Goal: Transaction & Acquisition: Purchase product/service

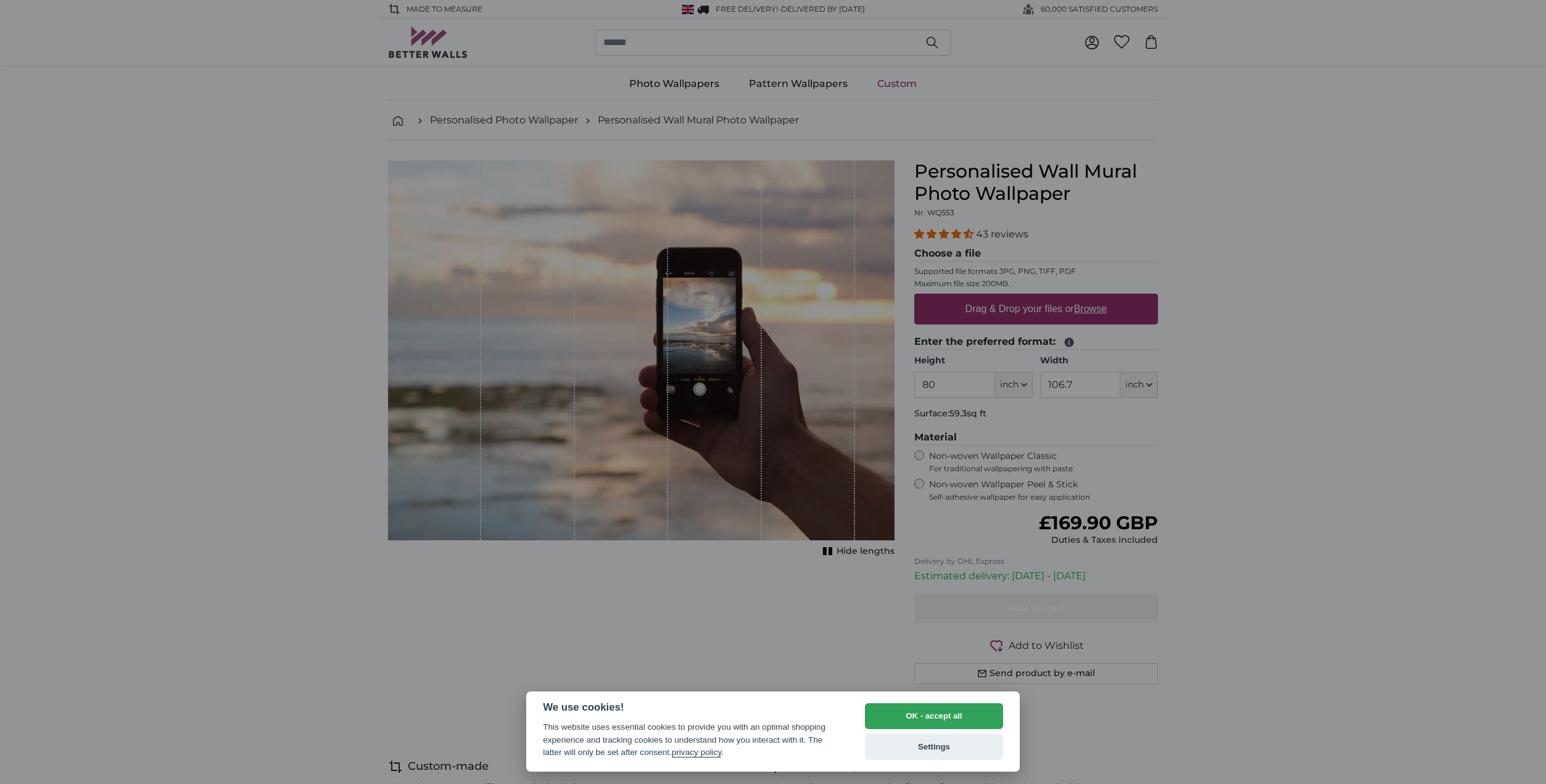
click at [687, 285] on div at bounding box center [773, 392] width 1546 height 784
click at [905, 706] on button "OK - accept all" at bounding box center [934, 715] width 138 height 26
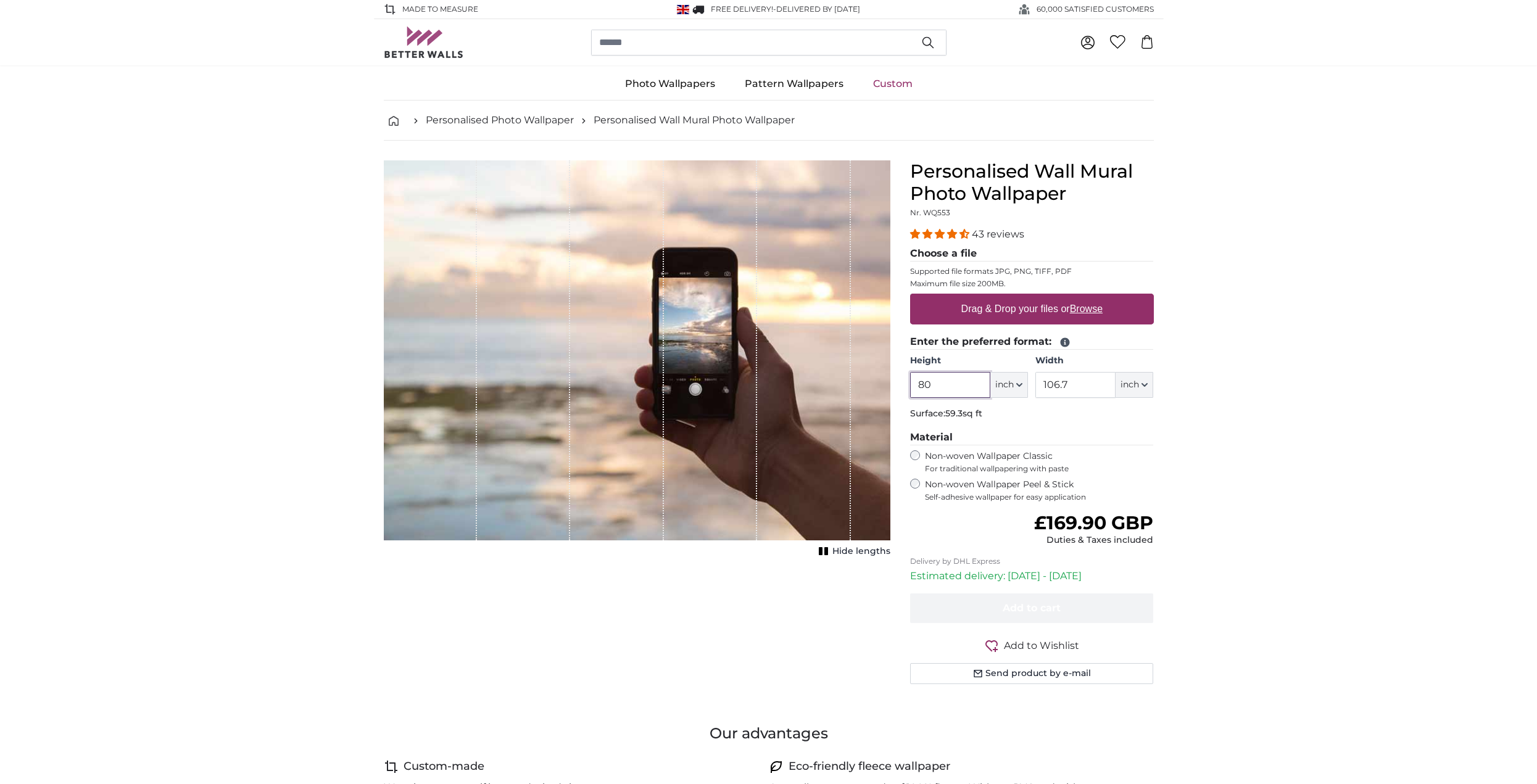
drag, startPoint x: 945, startPoint y: 383, endPoint x: 887, endPoint y: 388, distance: 58.2
click at [887, 388] on product-detail "Cancel Crop image Hide lengths Personalised Wall Mural Photo Wallpaper Nr. WQ55…" at bounding box center [768, 427] width 789 height 573
type input "50"
drag, startPoint x: 1071, startPoint y: 390, endPoint x: 1036, endPoint y: 387, distance: 35.1
click at [1036, 387] on input "106.7" at bounding box center [1076, 384] width 81 height 26
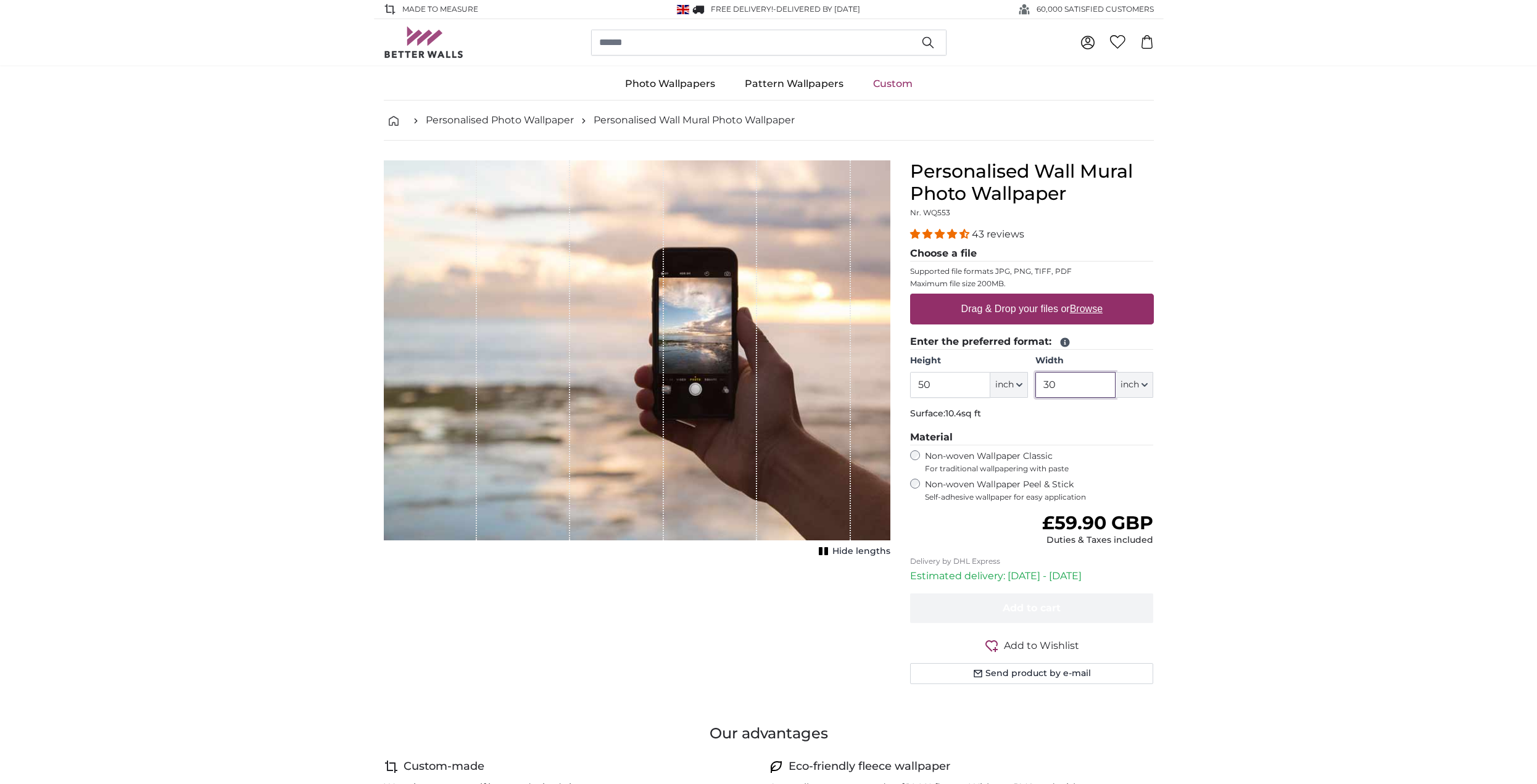
type input "30"
click at [719, 319] on div "1 of 1" at bounding box center [710, 350] width 93 height 380
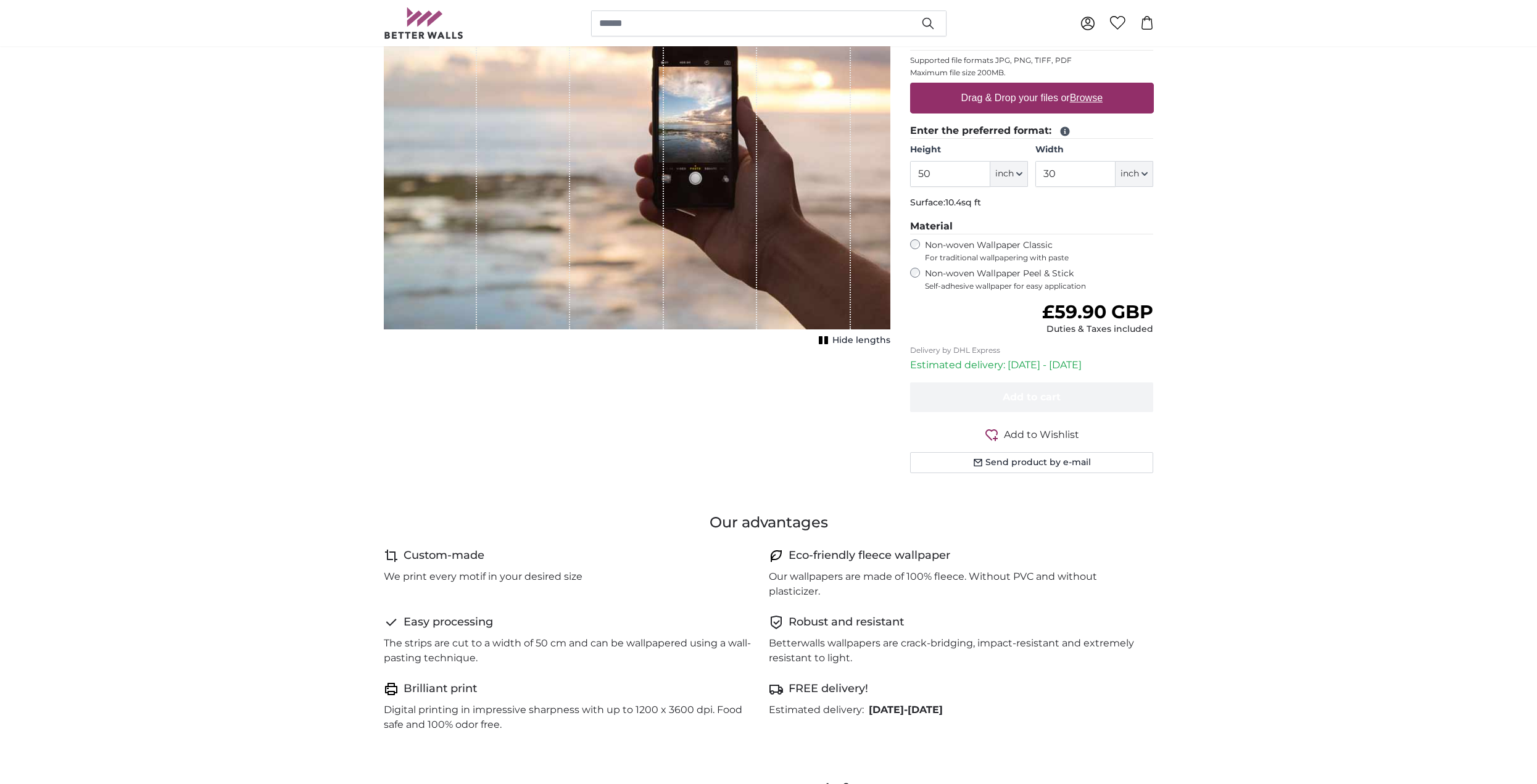
scroll to position [247, 0]
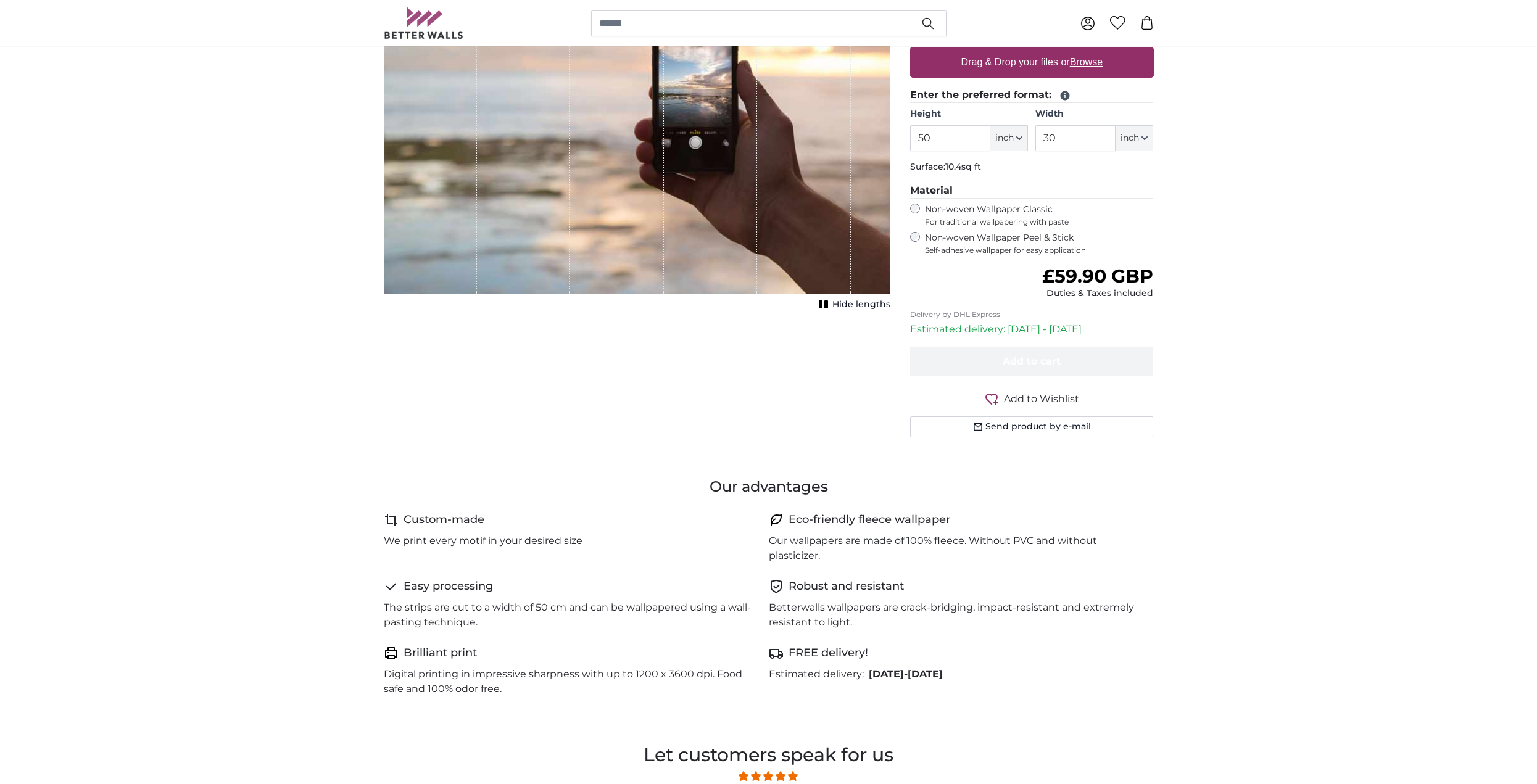
click at [841, 302] on span "Hide lengths" at bounding box center [861, 304] width 58 height 13
click at [841, 302] on span "Show lengths" at bounding box center [859, 304] width 62 height 13
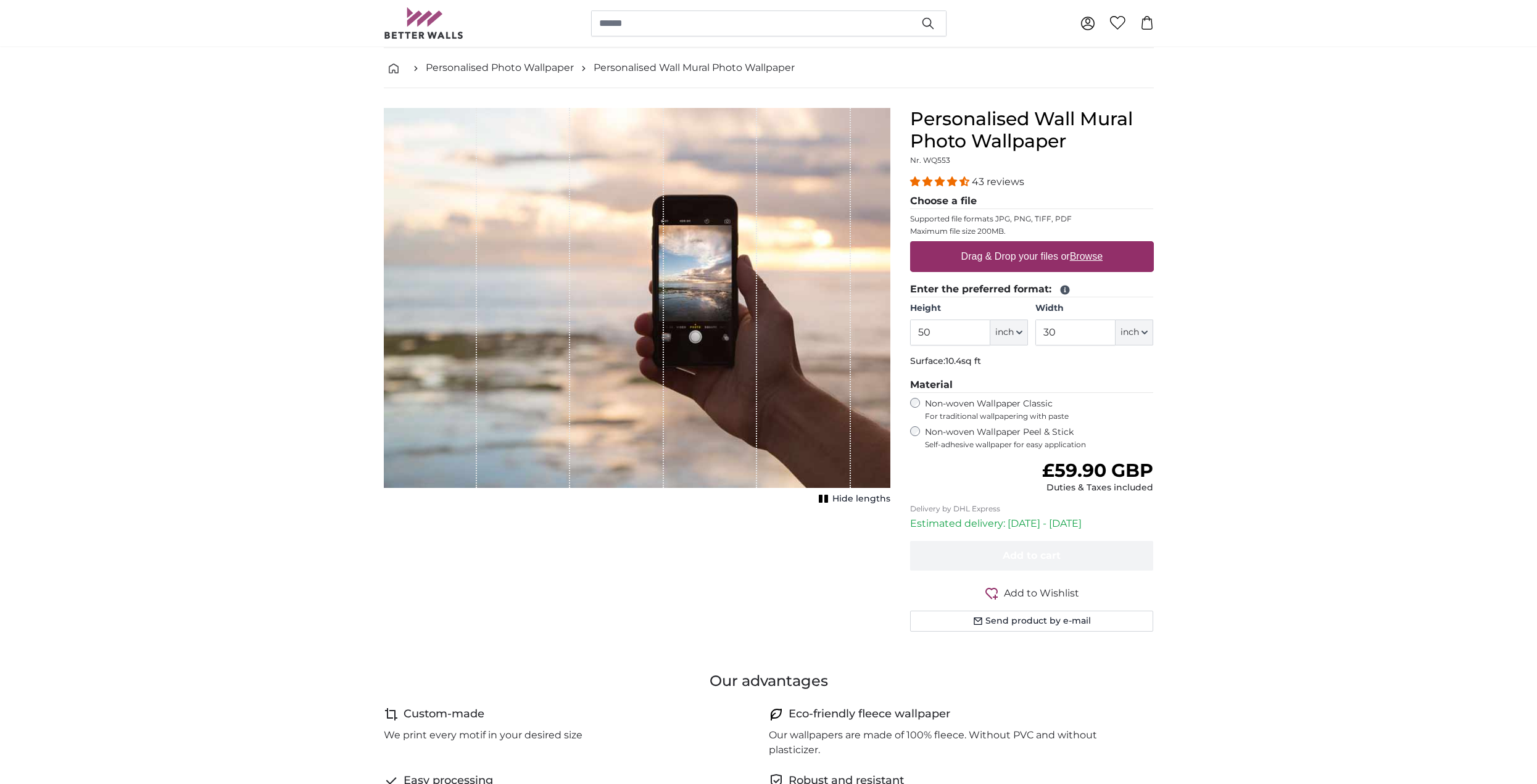
scroll to position [0, 0]
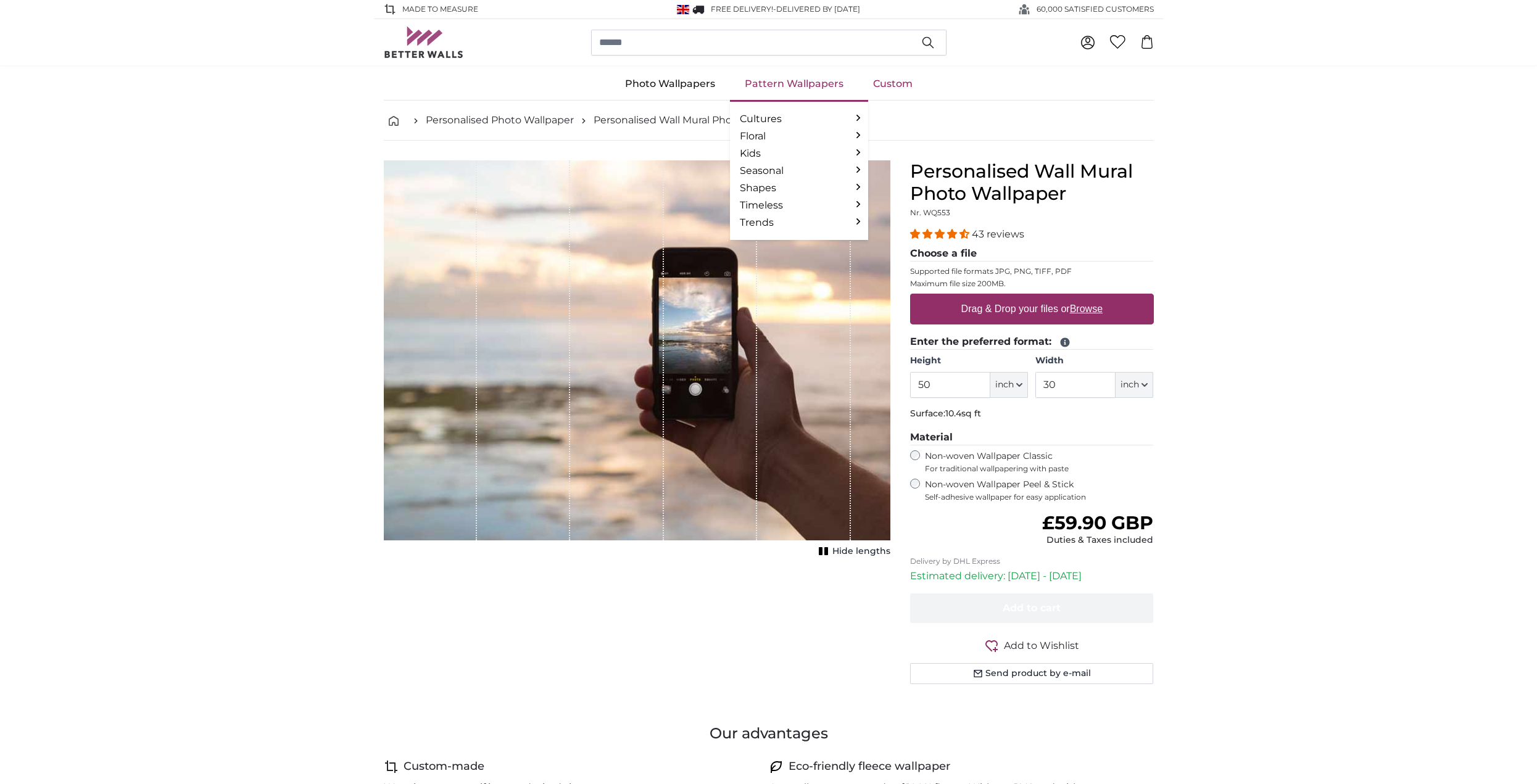
click at [797, 87] on link "Pattern Wallpapers" at bounding box center [794, 84] width 128 height 32
